Goal: Information Seeking & Learning: Check status

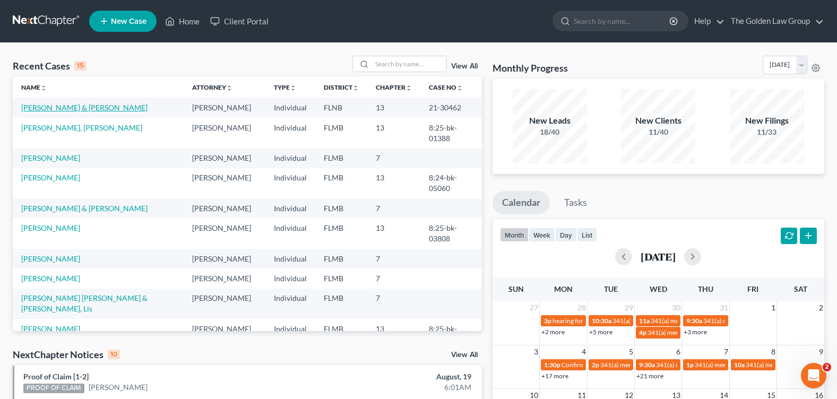
click at [79, 109] on link "Hahn, Billy & Jennifer" at bounding box center [84, 107] width 126 height 9
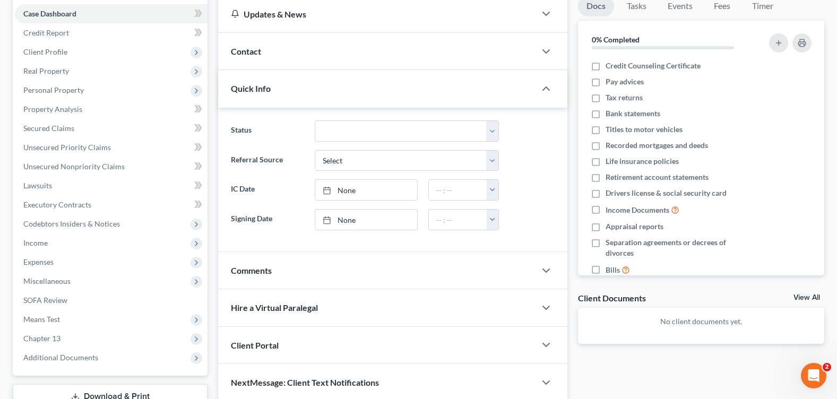
scroll to position [184, 0]
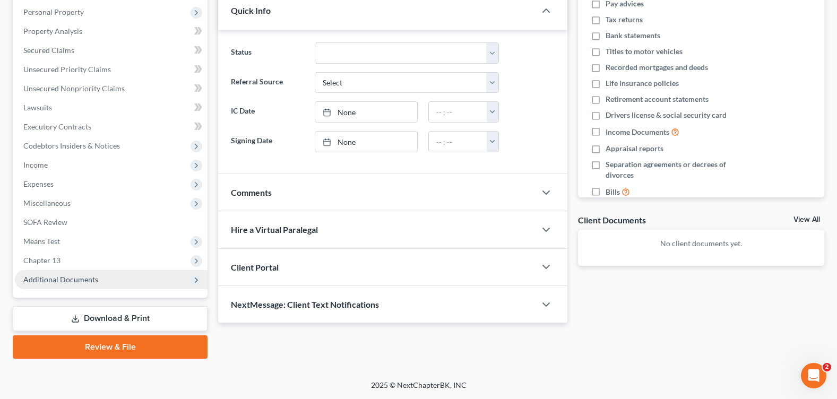
click at [76, 278] on span "Additional Documents" at bounding box center [60, 279] width 75 height 9
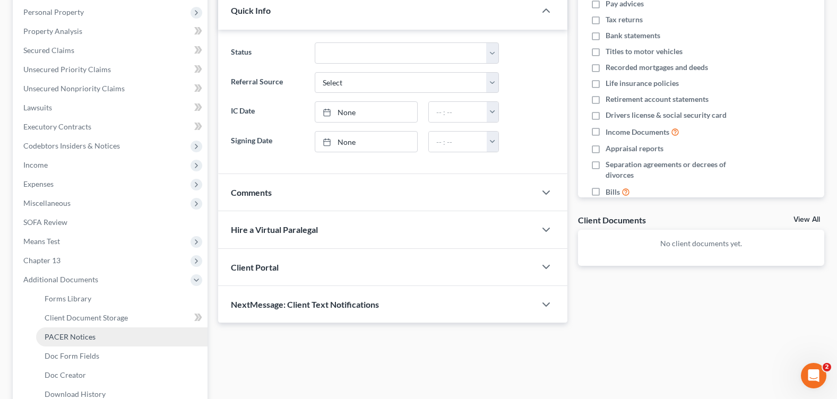
click at [73, 340] on span "PACER Notices" at bounding box center [70, 336] width 51 height 9
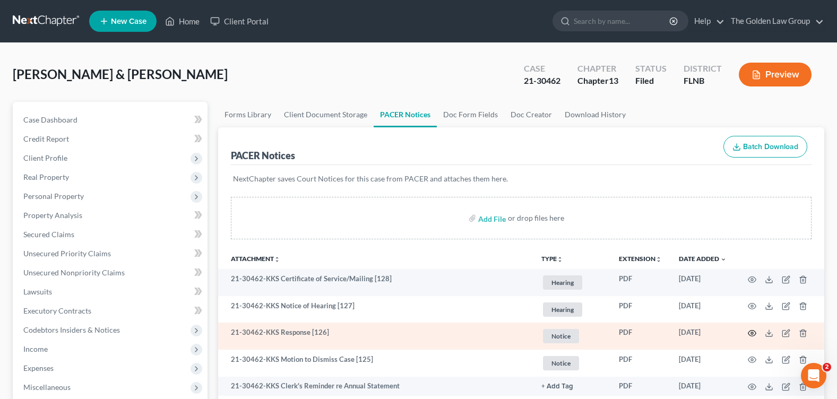
click at [749, 336] on icon "button" at bounding box center [752, 333] width 8 height 8
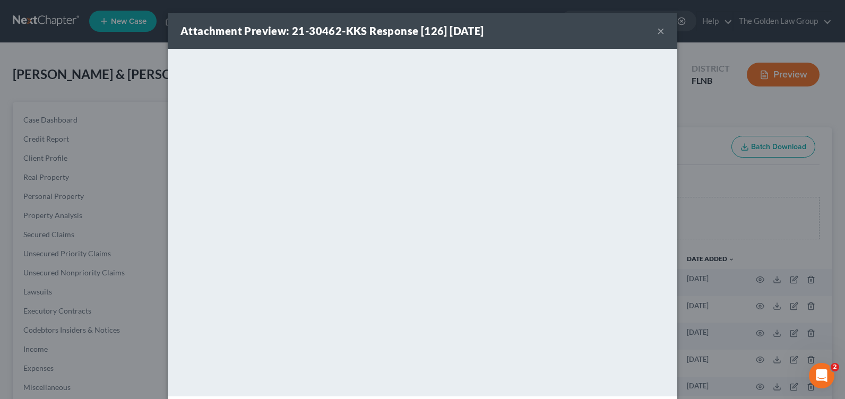
click at [657, 29] on button "×" at bounding box center [660, 30] width 7 height 13
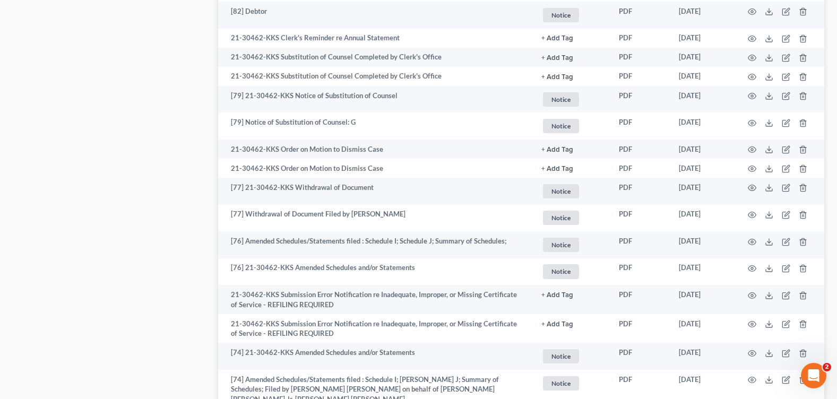
scroll to position [1948, 0]
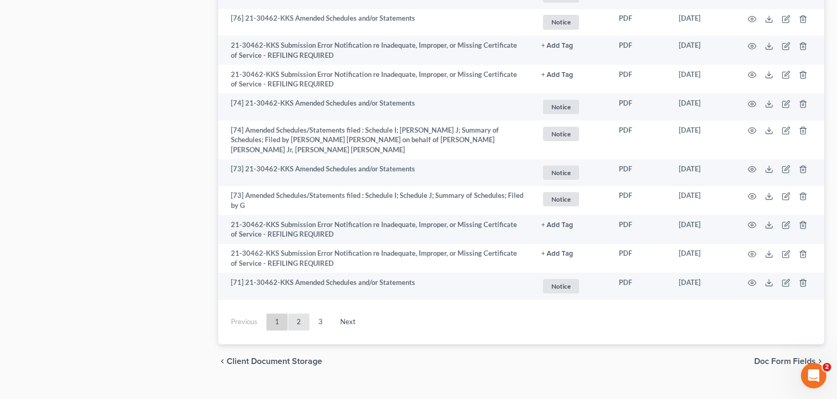
click at [304, 314] on link "2" at bounding box center [298, 322] width 21 height 17
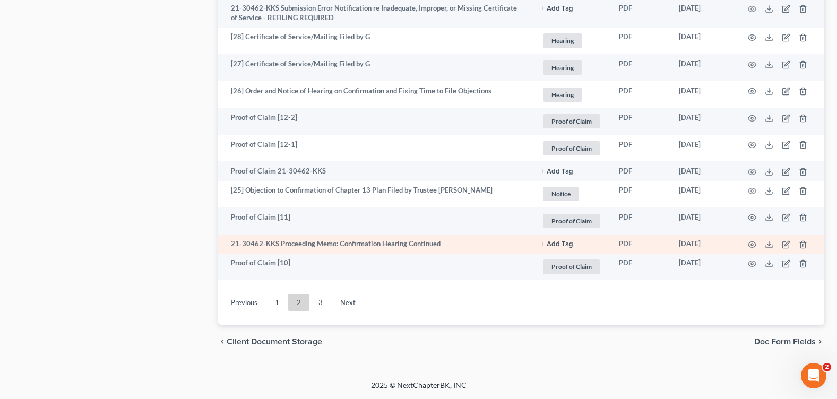
scroll to position [1926, 0]
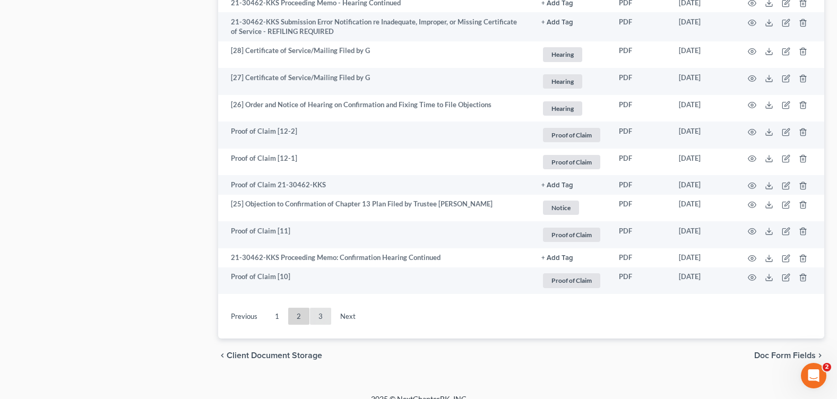
click at [319, 308] on link "3" at bounding box center [320, 316] width 21 height 17
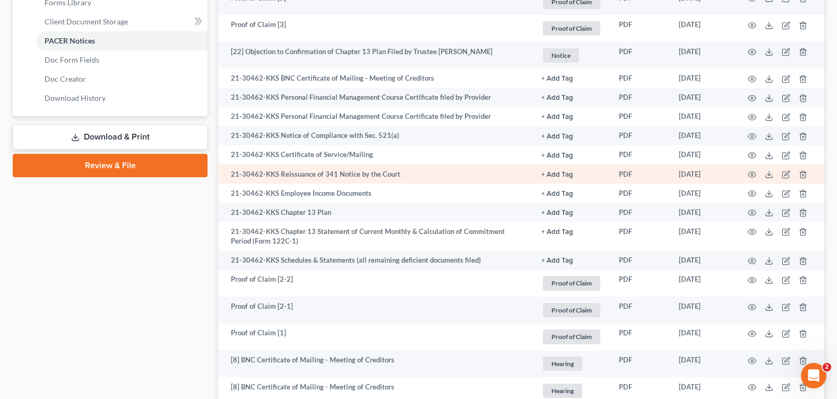
scroll to position [427, 0]
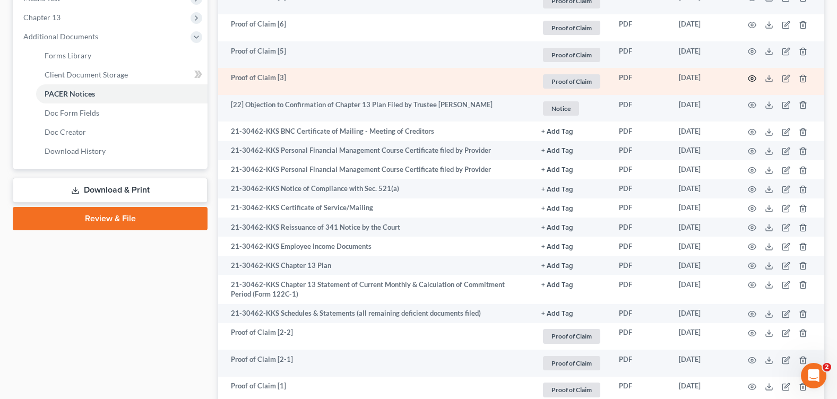
click at [750, 79] on icon "button" at bounding box center [752, 78] width 8 height 8
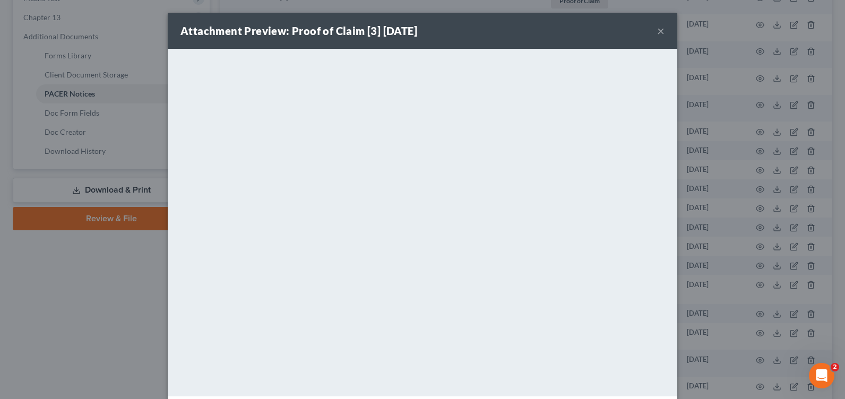
click at [657, 29] on button "×" at bounding box center [660, 30] width 7 height 13
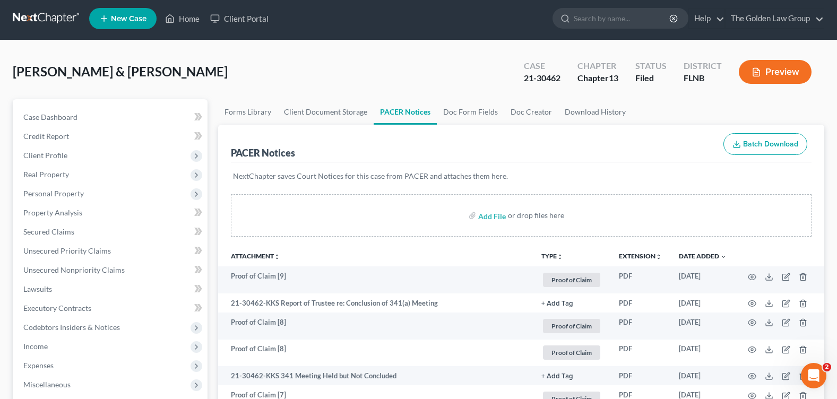
scroll to position [0, 0]
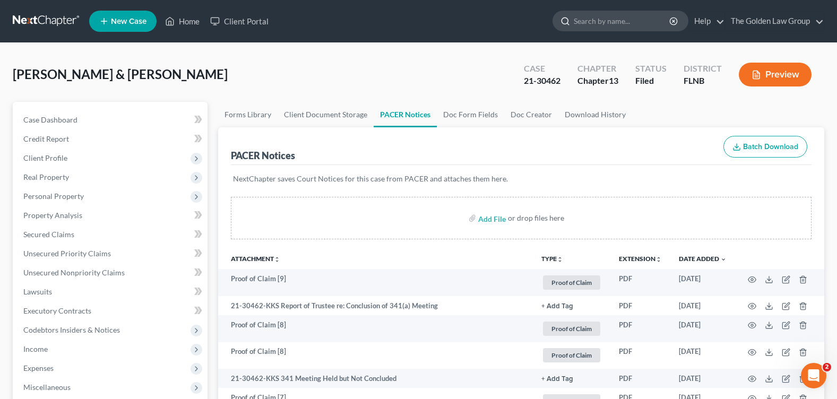
click at [577, 21] on input "search" at bounding box center [622, 21] width 97 height 20
type input "cesp"
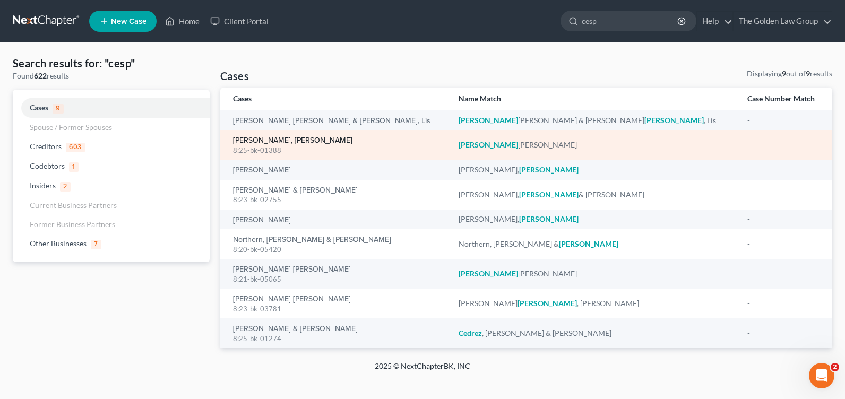
click at [268, 139] on link "[PERSON_NAME], [PERSON_NAME]" at bounding box center [292, 140] width 119 height 7
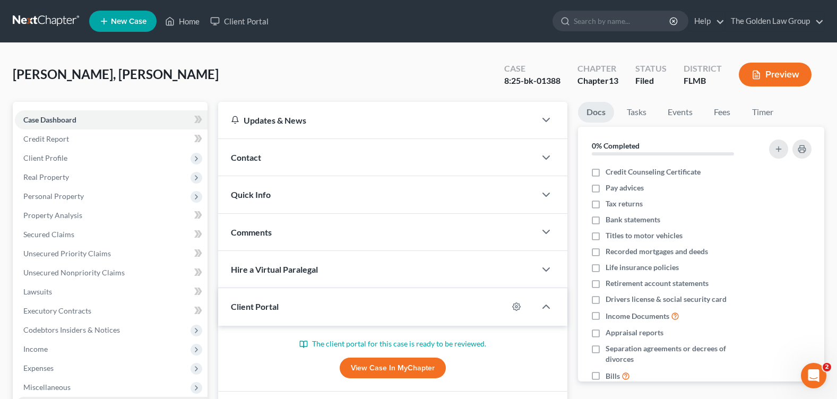
scroll to position [184, 0]
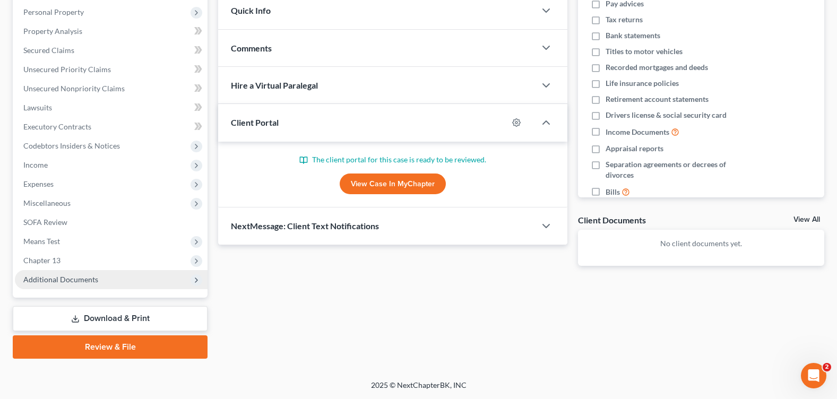
click at [80, 279] on span "Additional Documents" at bounding box center [60, 279] width 75 height 9
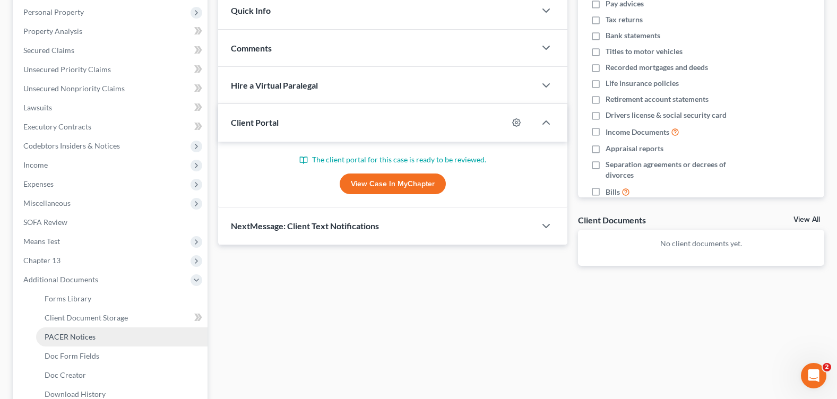
click at [76, 339] on span "PACER Notices" at bounding box center [70, 336] width 51 height 9
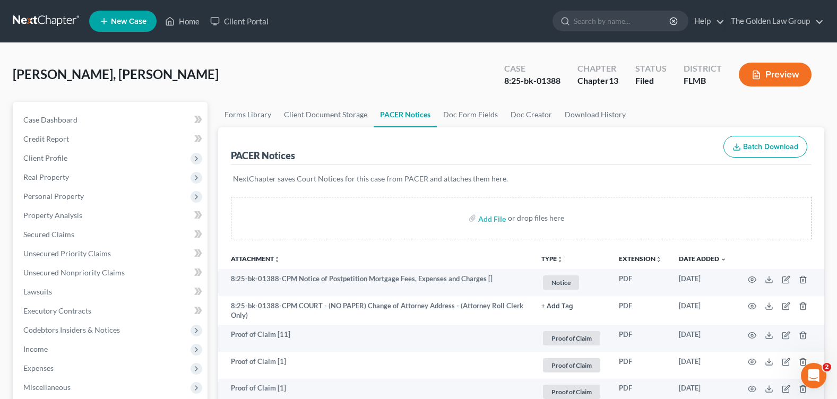
click at [393, 85] on div "[PERSON_NAME], Alecki Upgraded Case 8:25-bk-01388 Chapter Chapter 13 Status Fil…" at bounding box center [419, 79] width 812 height 46
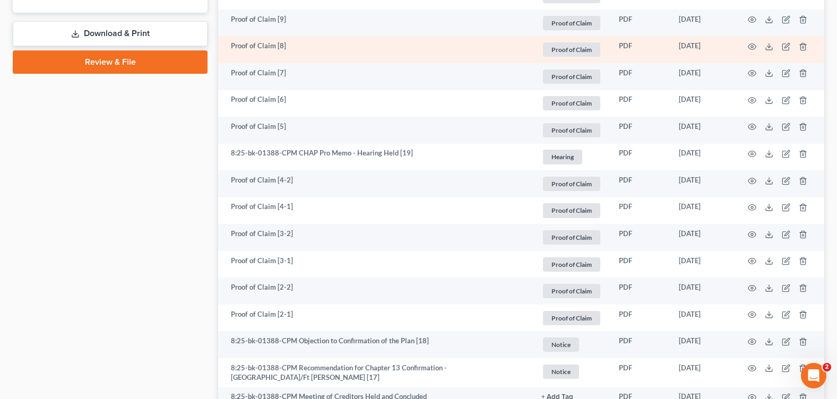
scroll to position [637, 0]
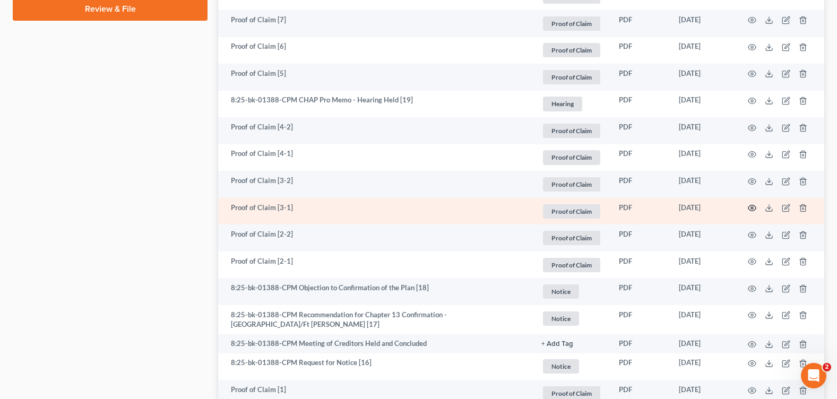
click at [748, 207] on icon "button" at bounding box center [752, 208] width 8 height 8
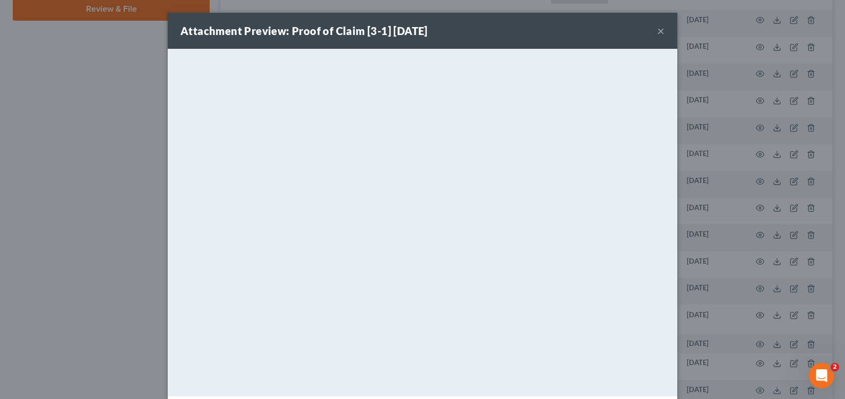
click at [657, 28] on button "×" at bounding box center [660, 30] width 7 height 13
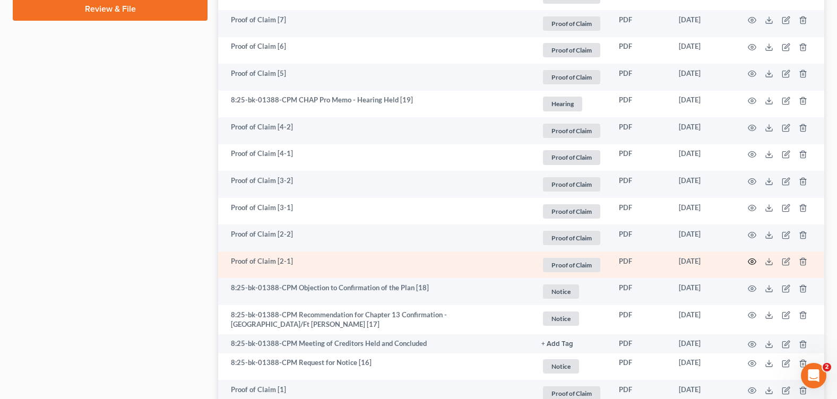
click at [755, 261] on icon "button" at bounding box center [752, 261] width 8 height 8
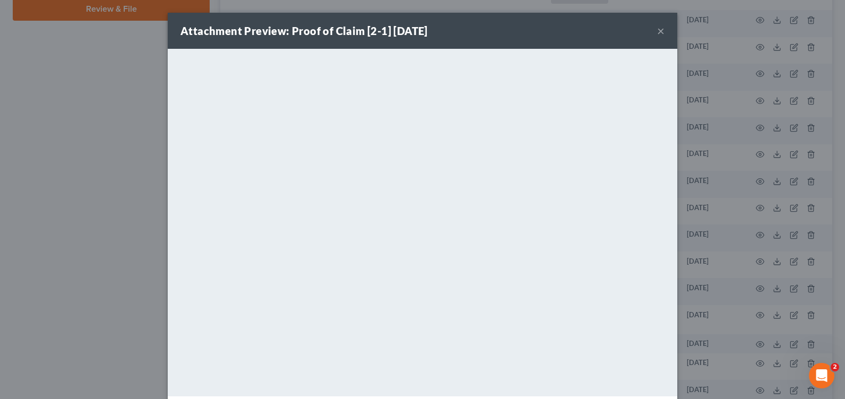
click at [657, 32] on button "×" at bounding box center [660, 30] width 7 height 13
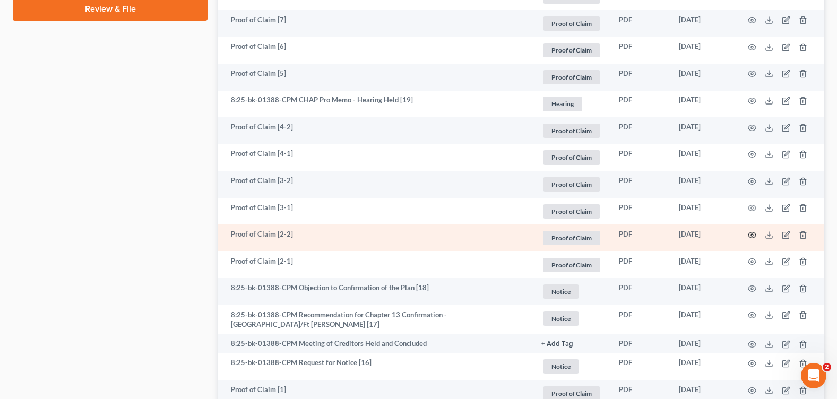
click at [753, 232] on icon "button" at bounding box center [752, 235] width 8 height 8
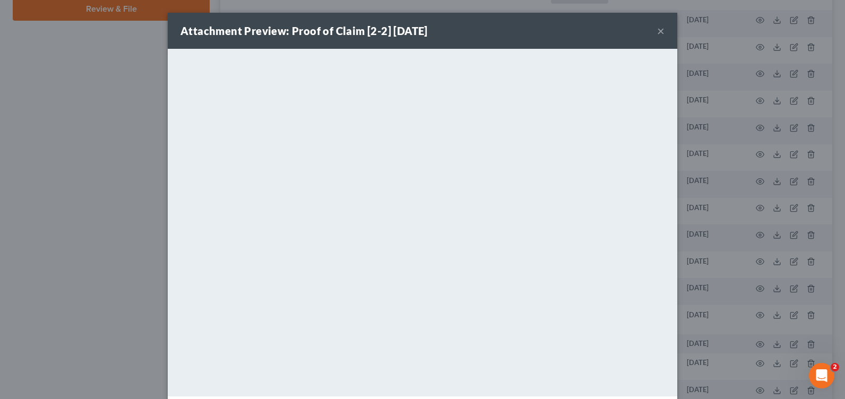
click at [659, 29] on button "×" at bounding box center [660, 30] width 7 height 13
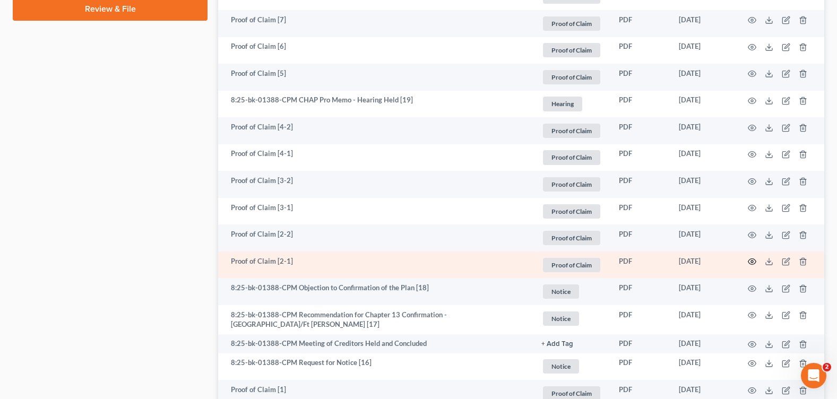
click at [751, 262] on circle "button" at bounding box center [752, 262] width 2 height 2
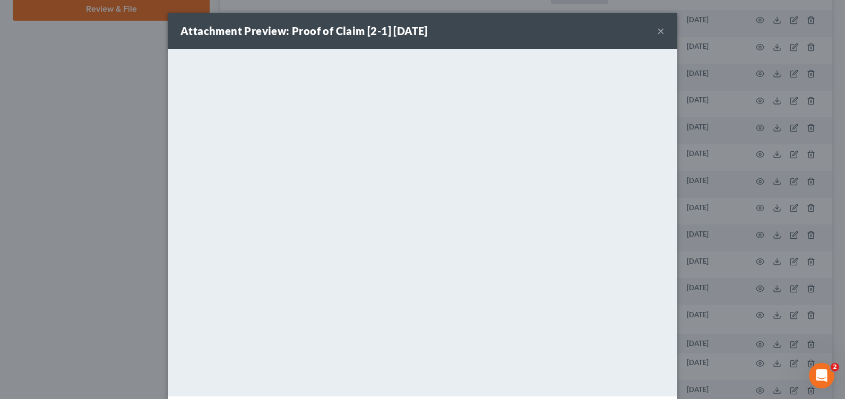
click at [658, 30] on button "×" at bounding box center [660, 30] width 7 height 13
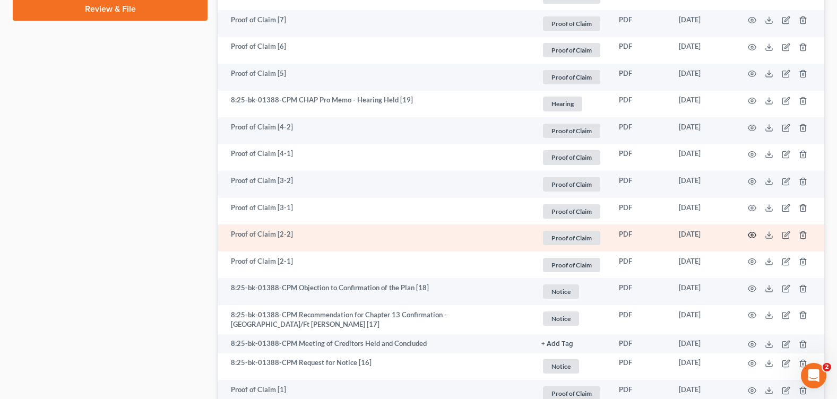
click at [750, 237] on icon "button" at bounding box center [752, 235] width 8 height 8
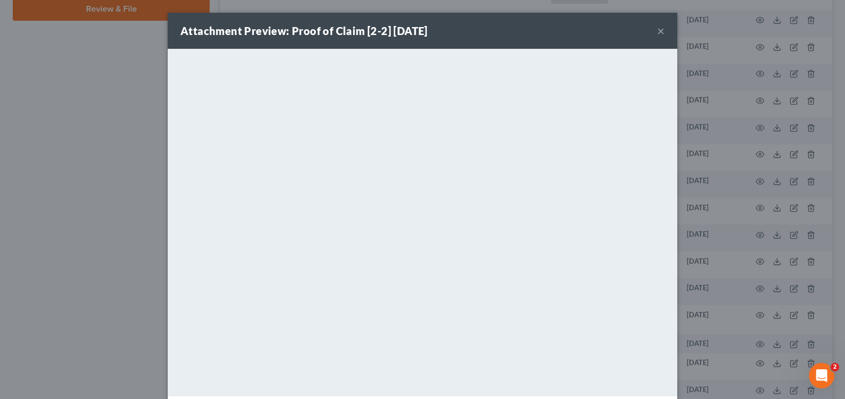
click at [657, 33] on button "×" at bounding box center [660, 30] width 7 height 13
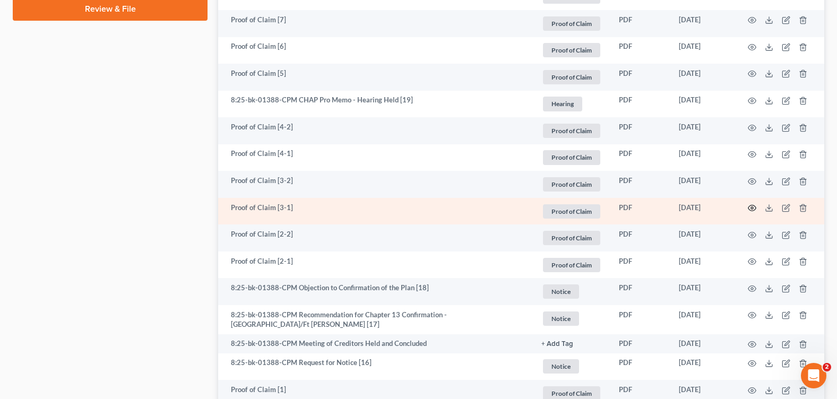
click at [750, 210] on icon "button" at bounding box center [752, 208] width 8 height 8
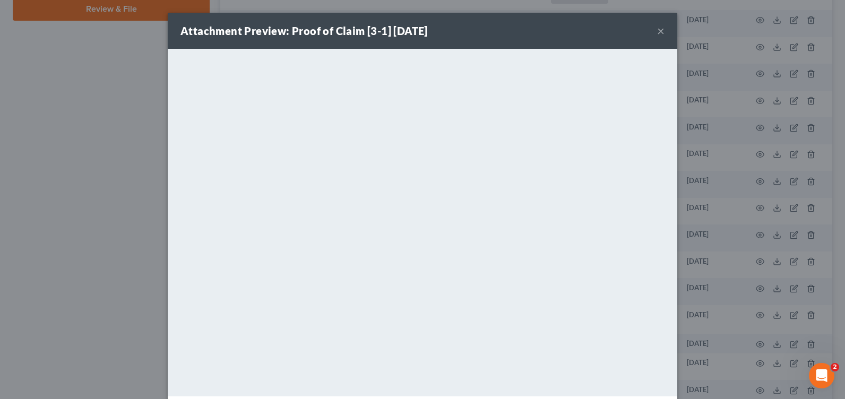
click at [661, 28] on div "Attachment Preview: Proof of Claim [3-1] 04/14/2025 ×" at bounding box center [423, 31] width 510 height 36
click at [657, 30] on button "×" at bounding box center [660, 30] width 7 height 13
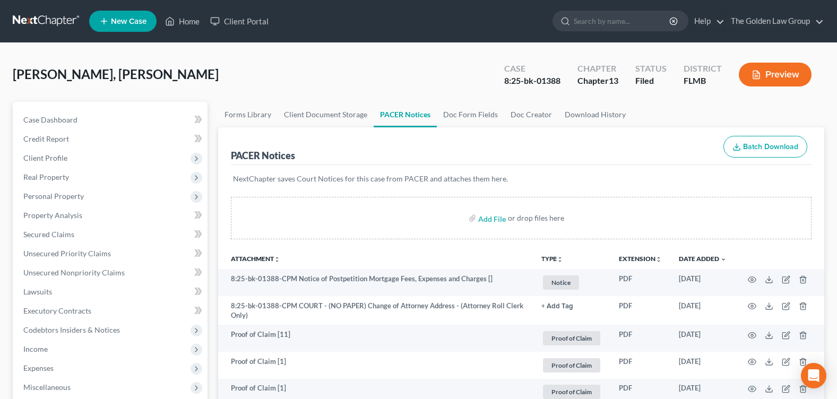
click at [338, 65] on div "[PERSON_NAME], Alecki Upgraded Case 8:25-bk-01388 Chapter Chapter 13 Status Fil…" at bounding box center [419, 79] width 812 height 46
